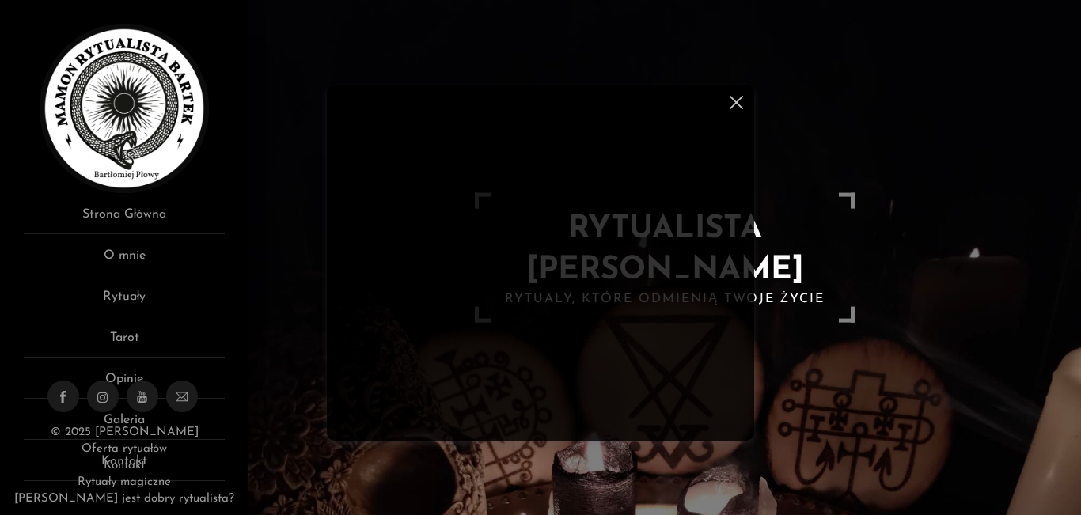
scroll to position [316, 0]
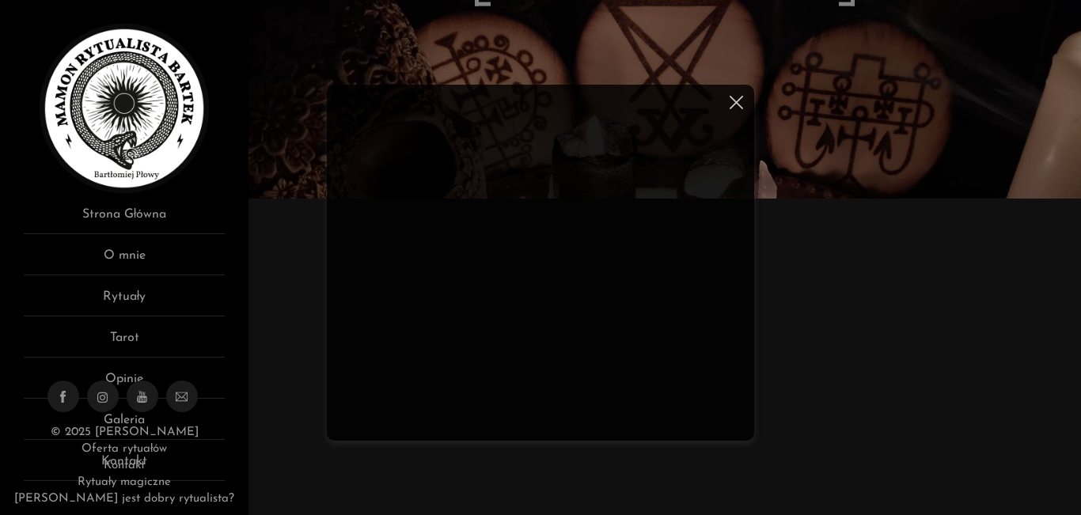
click at [741, 100] on img at bounding box center [735, 102] width 13 height 13
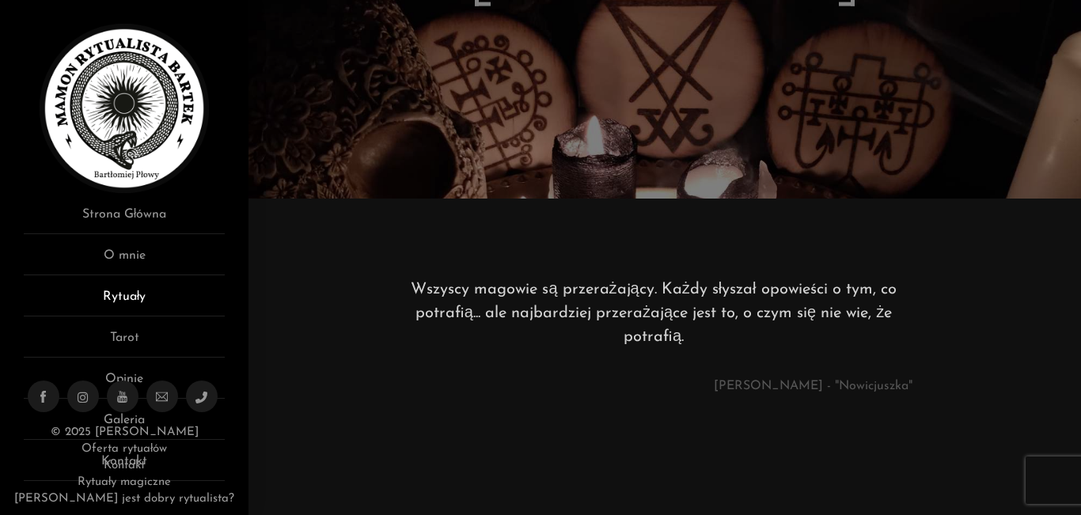
click at [127, 297] on link "Rytuały" at bounding box center [124, 301] width 201 height 29
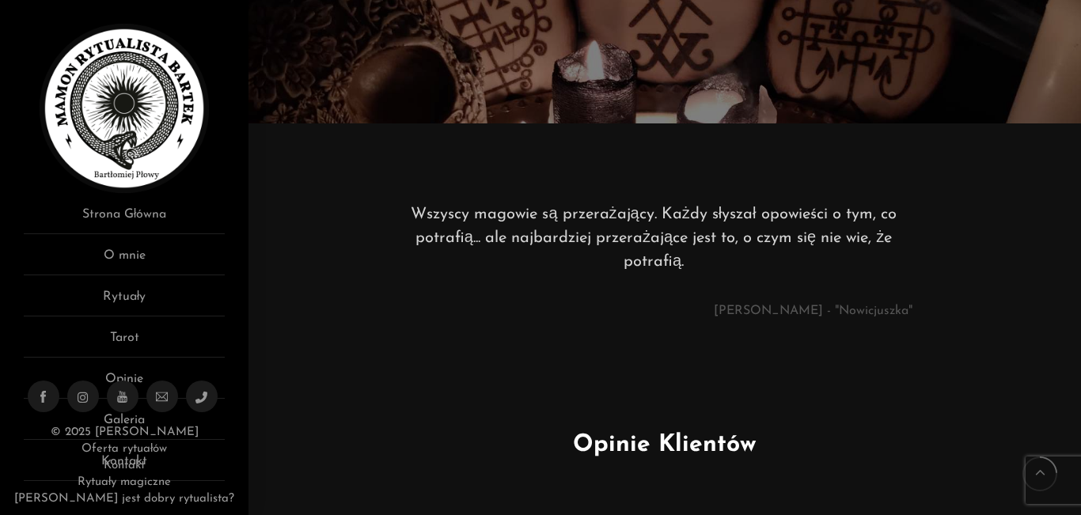
scroll to position [396, 0]
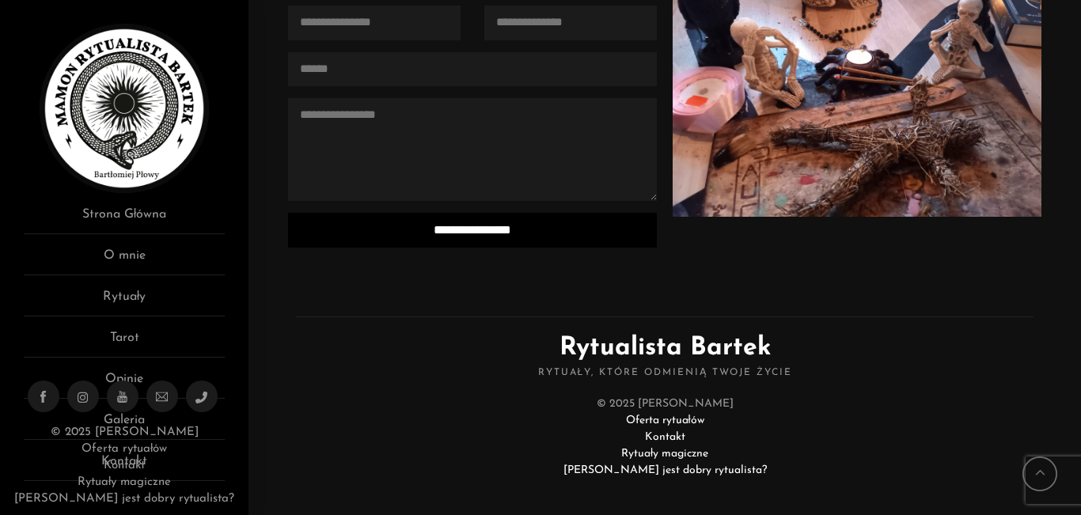
scroll to position [4348, 0]
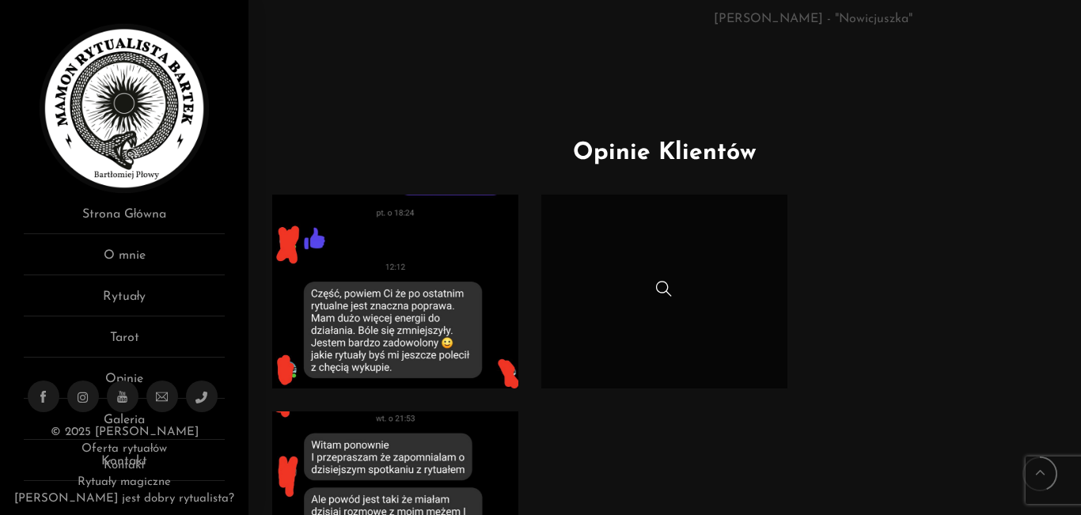
scroll to position [712, 0]
